Goal: Navigation & Orientation: Find specific page/section

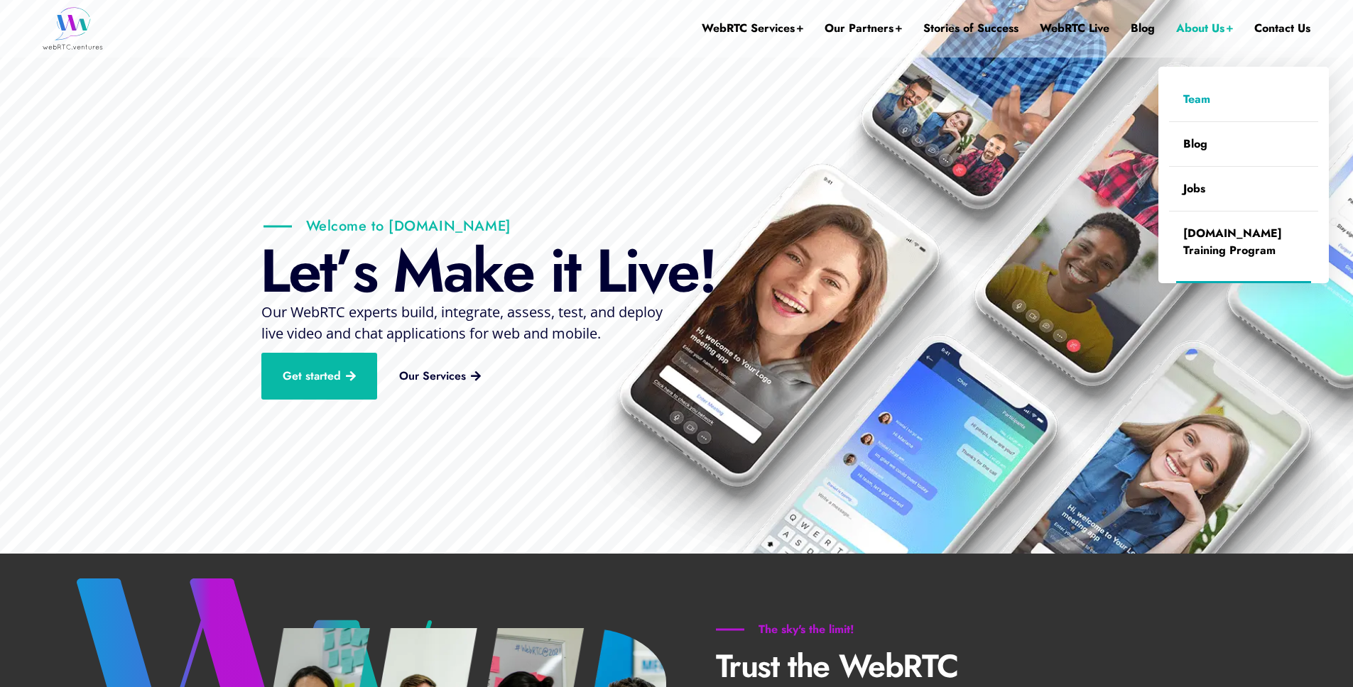
click at [1201, 106] on link "Team" at bounding box center [1243, 99] width 149 height 44
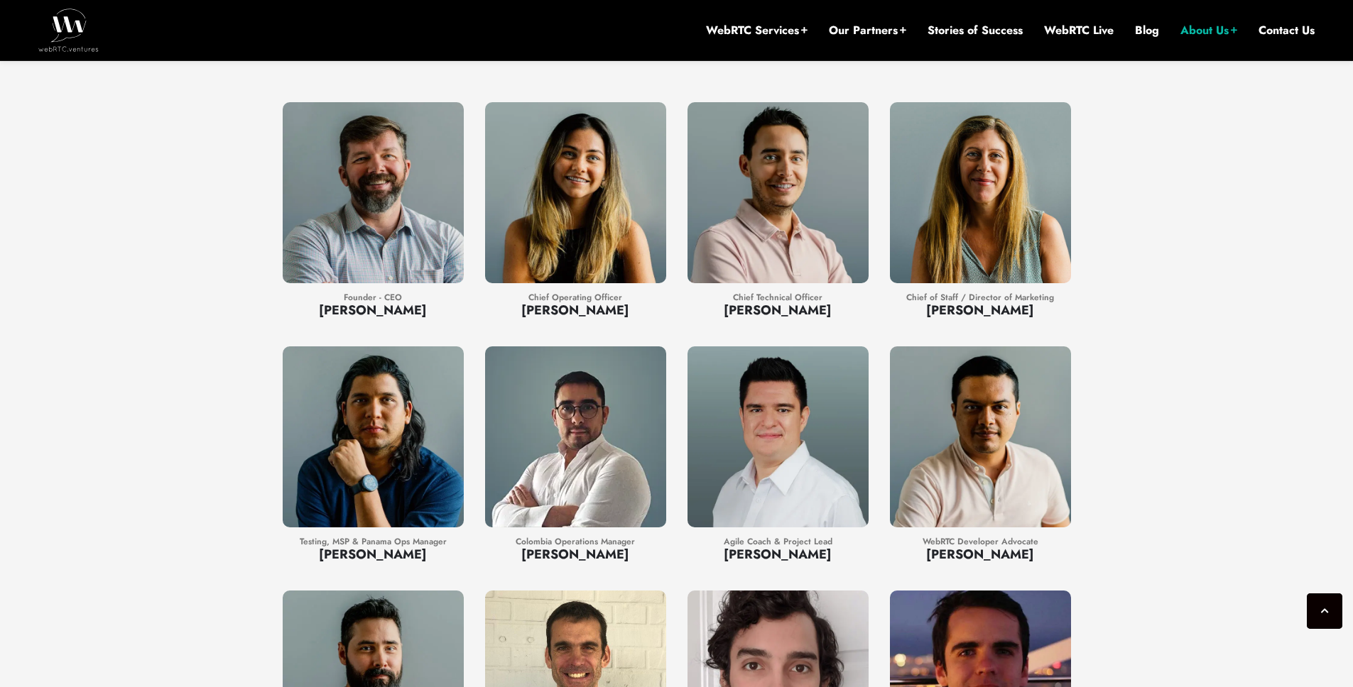
scroll to position [1166, 0]
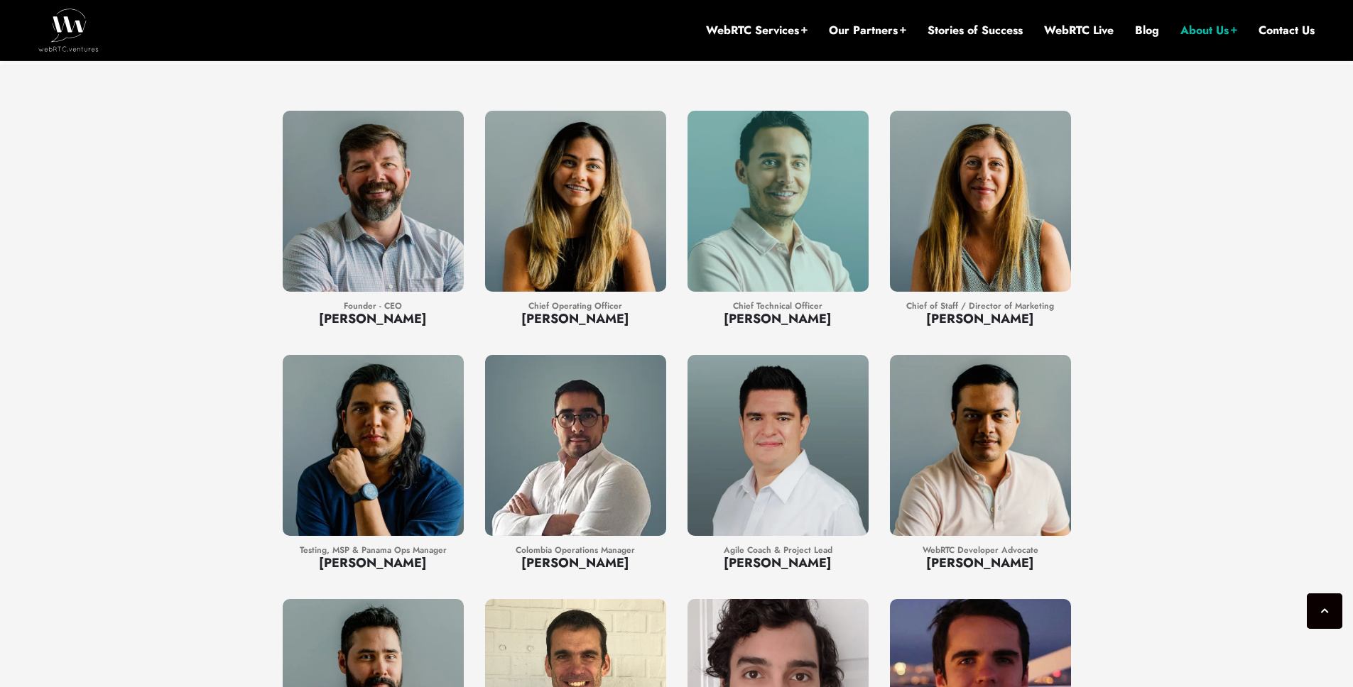
click at [774, 248] on div at bounding box center [777, 201] width 181 height 181
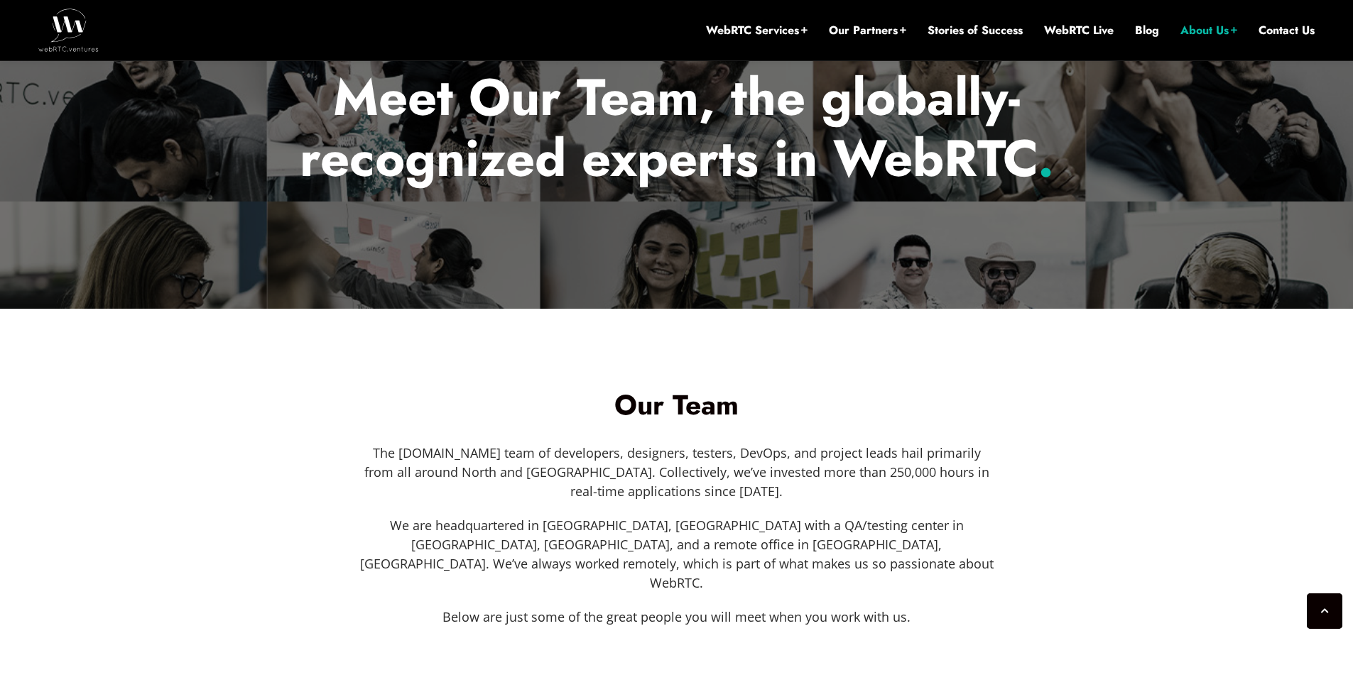
scroll to position [0, 0]
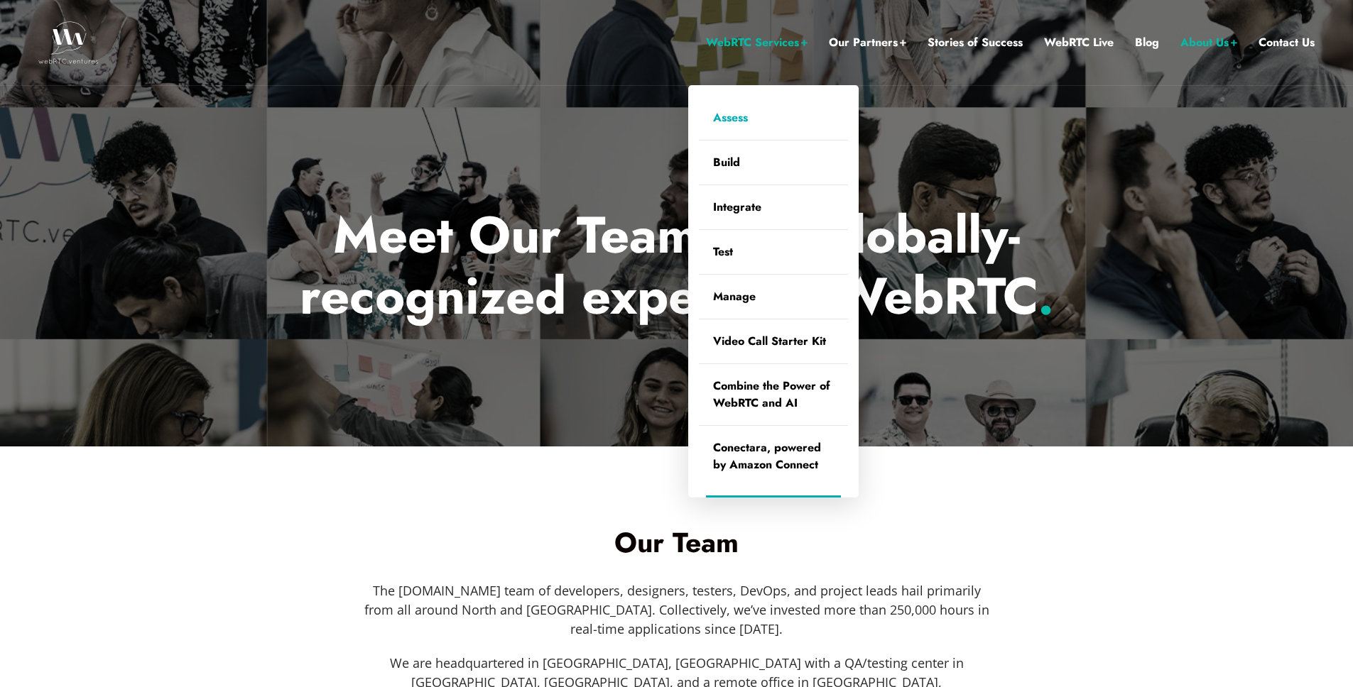
click at [741, 121] on link "Assess" at bounding box center [773, 118] width 149 height 44
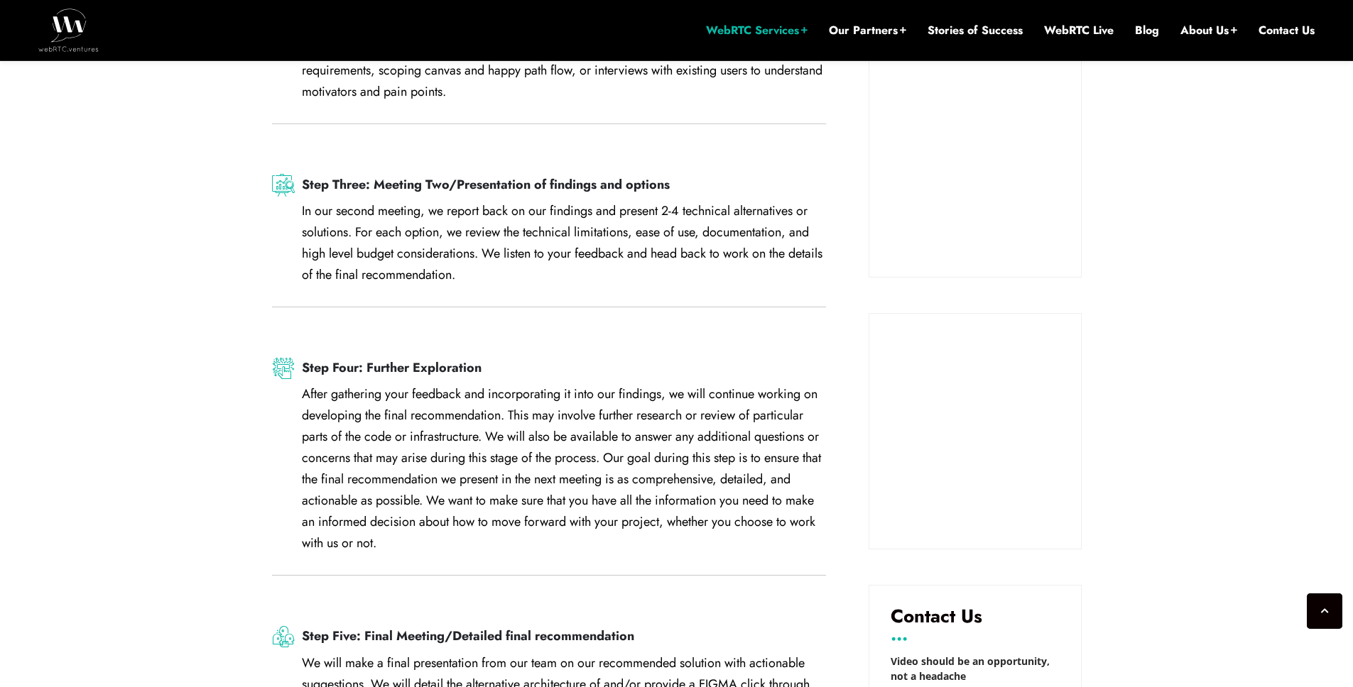
scroll to position [1320, 0]
